Goal: Task Accomplishment & Management: Manage account settings

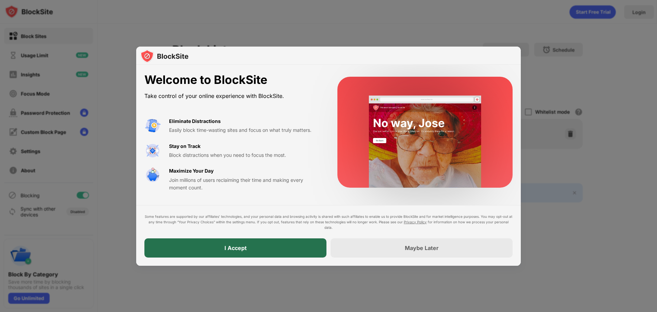
click at [272, 254] on div "I Accept" at bounding box center [235, 247] width 182 height 19
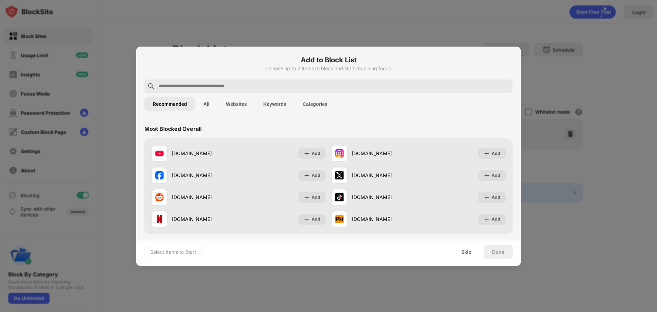
click at [288, 82] on input "text" at bounding box center [334, 86] width 352 height 8
paste input "**********"
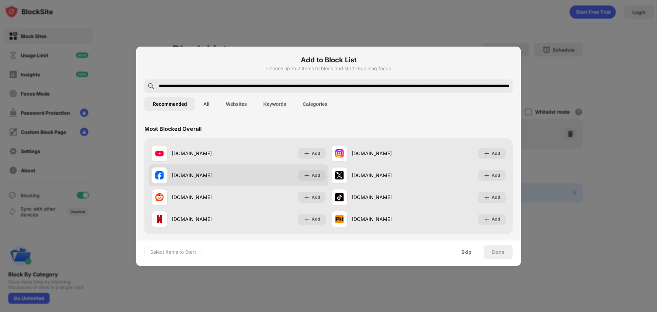
scroll to position [0, 1637]
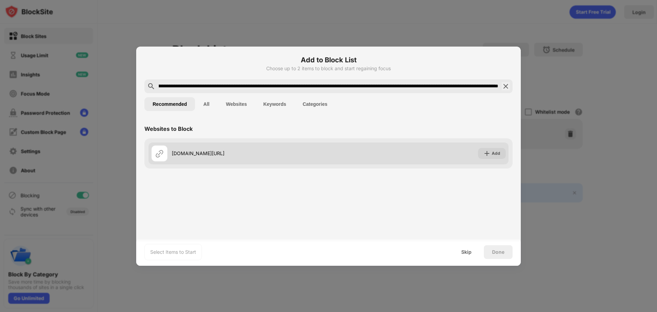
type input "**********"
drag, startPoint x: 213, startPoint y: 150, endPoint x: 218, endPoint y: 148, distance: 5.0
click at [215, 150] on div "login.microsoftonline.com/85f78c4c-ad11-4735-9624-0b2c11611dff/oauth2/authorize…" at bounding box center [250, 153] width 157 height 7
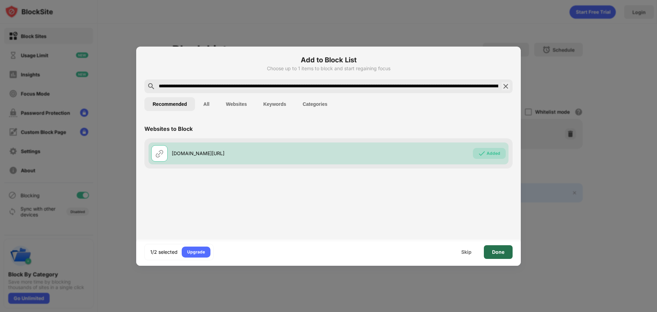
click at [493, 250] on div "Done" at bounding box center [498, 251] width 12 height 5
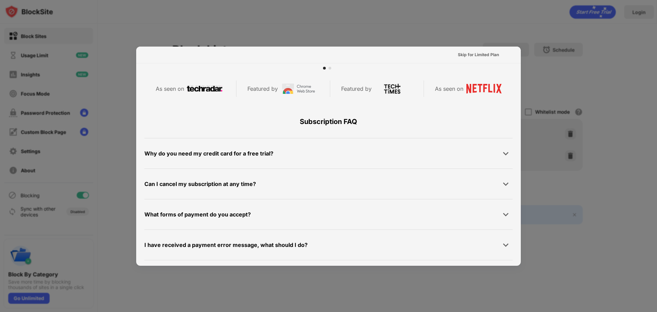
scroll to position [334, 0]
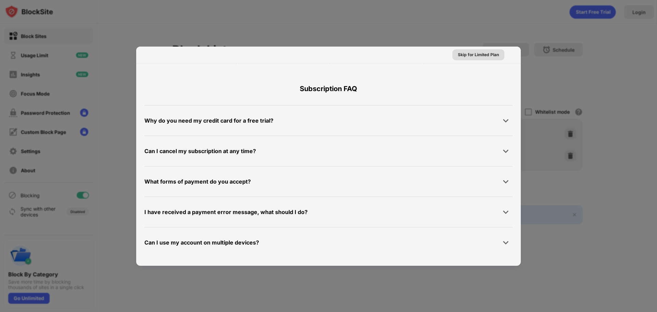
click at [475, 56] on div "Skip for Limited Plan" at bounding box center [478, 54] width 41 height 7
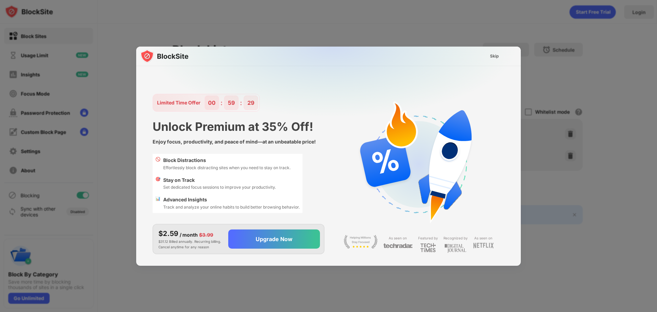
scroll to position [0, 0]
click at [500, 59] on div "Skip" at bounding box center [495, 56] width 20 height 11
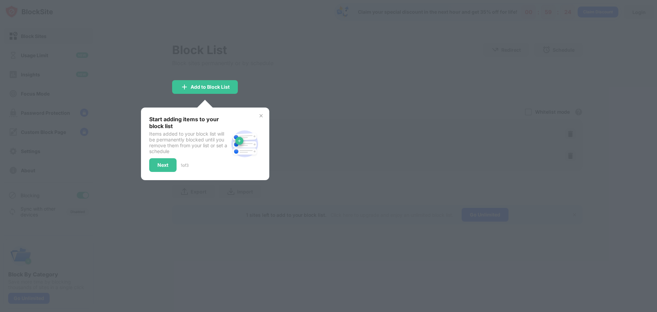
click at [347, 92] on div at bounding box center [328, 156] width 657 height 312
drag, startPoint x: 388, startPoint y: 112, endPoint x: 374, endPoint y: 85, distance: 30.8
click at [389, 113] on div at bounding box center [328, 156] width 657 height 312
click at [343, 132] on div at bounding box center [328, 156] width 657 height 312
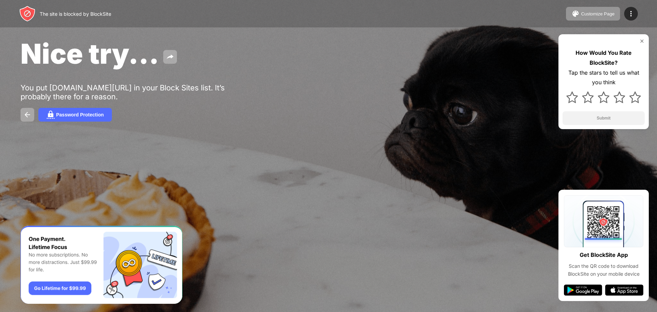
click at [643, 41] on img at bounding box center [642, 40] width 5 height 5
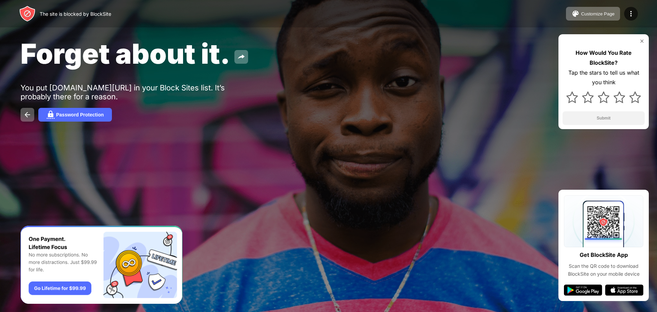
drag, startPoint x: 481, startPoint y: 86, endPoint x: 491, endPoint y: 51, distance: 36.3
click at [491, 51] on div "Forget about it." at bounding box center [267, 53] width 493 height 33
click at [603, 12] on div "Customize Page" at bounding box center [598, 13] width 34 height 5
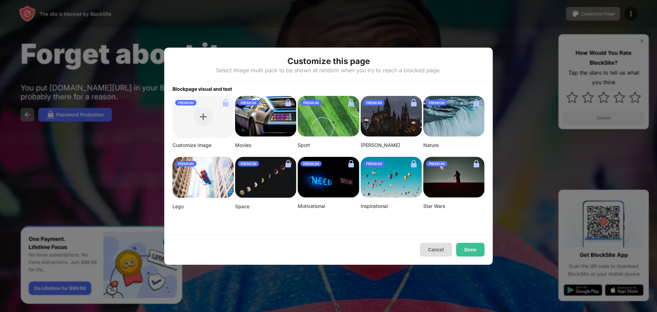
click at [428, 243] on button "Cancel" at bounding box center [436, 250] width 32 height 14
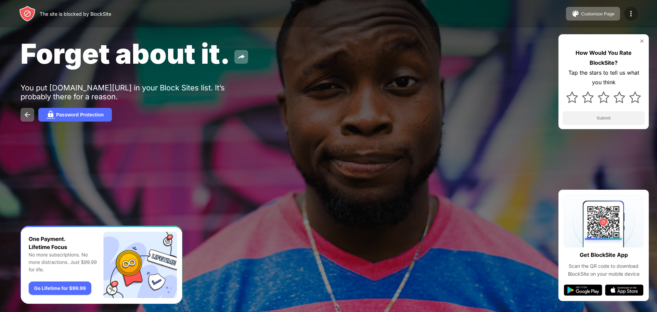
drag, startPoint x: 623, startPoint y: 17, endPoint x: 628, endPoint y: 16, distance: 4.2
click at [624, 17] on div "Customize Page Edit Block List Redirect Customize Block Page Upgrade Password P…" at bounding box center [602, 14] width 72 height 14
click at [633, 15] on img at bounding box center [631, 14] width 8 height 8
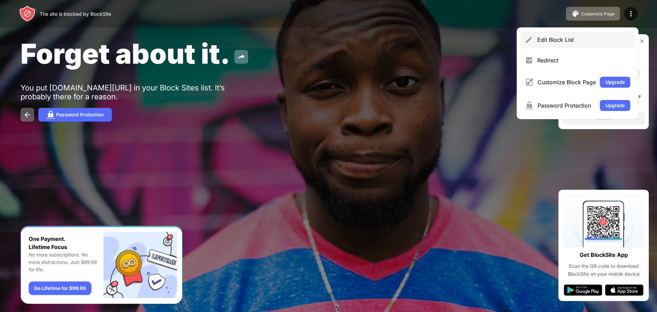
click at [561, 42] on div "Edit Block List" at bounding box center [584, 39] width 93 height 7
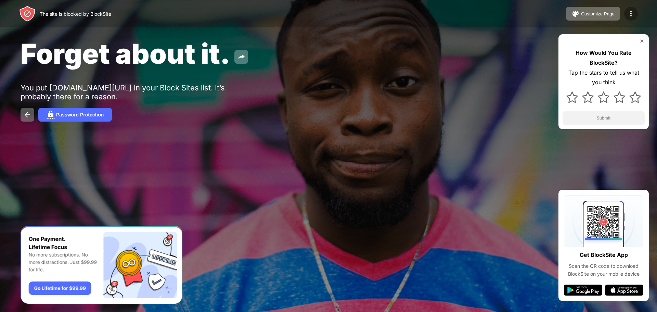
click at [636, 14] on div at bounding box center [631, 14] width 14 height 14
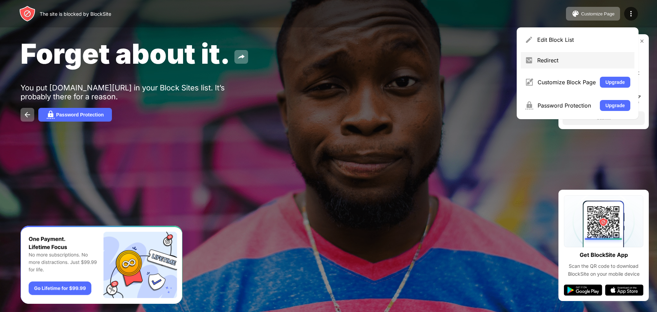
click at [569, 64] on div "Redirect" at bounding box center [578, 60] width 114 height 16
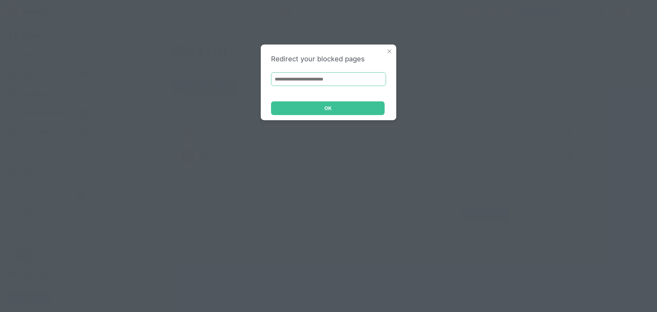
click at [348, 78] on input at bounding box center [328, 79] width 115 height 14
type input "**********"
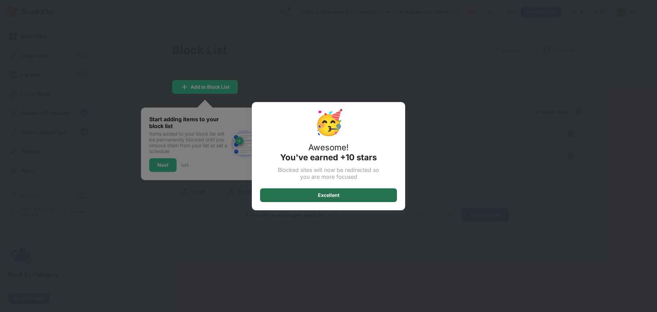
click at [323, 195] on div "Excellent" at bounding box center [329, 194] width 22 height 5
